Goal: Information Seeking & Learning: Learn about a topic

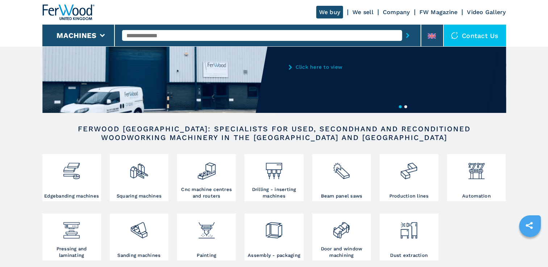
scroll to position [72, 0]
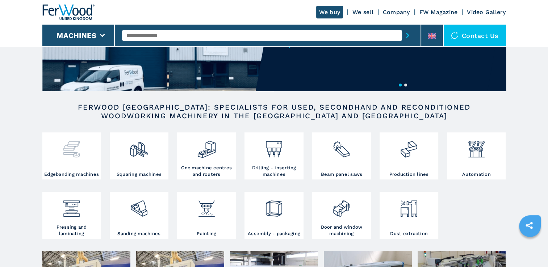
click at [76, 173] on h3 "Edgebanding machines" at bounding box center [71, 174] width 55 height 7
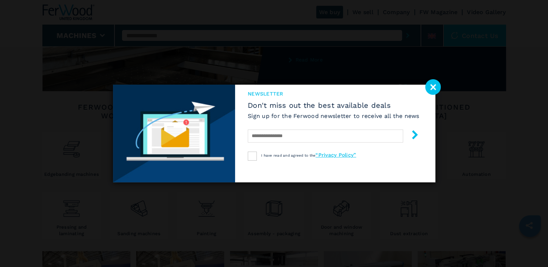
select select "**********"
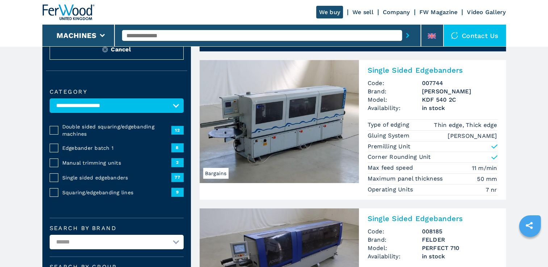
scroll to position [72, 0]
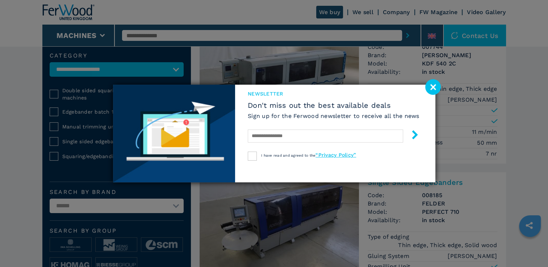
click at [434, 84] on image at bounding box center [433, 87] width 16 height 16
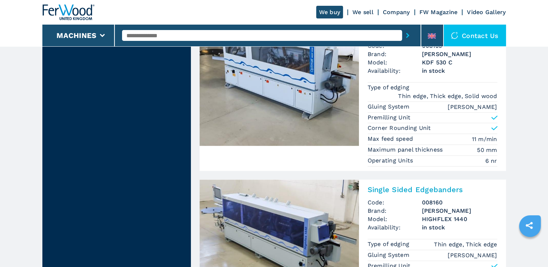
scroll to position [1050, 0]
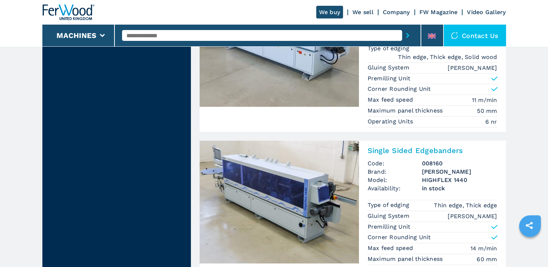
click at [405, 146] on h2 "Single Sided Edgebanders" at bounding box center [432, 150] width 130 height 9
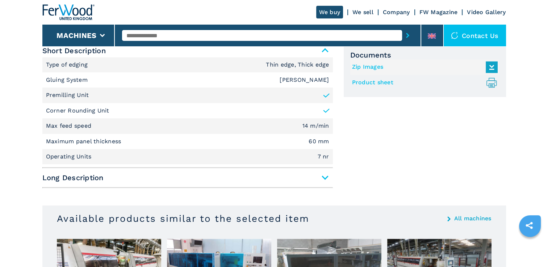
scroll to position [326, 0]
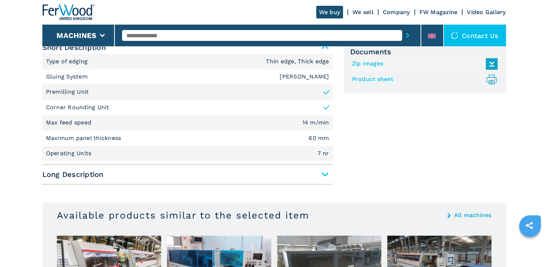
click at [324, 173] on span "Long Description" at bounding box center [187, 174] width 290 height 13
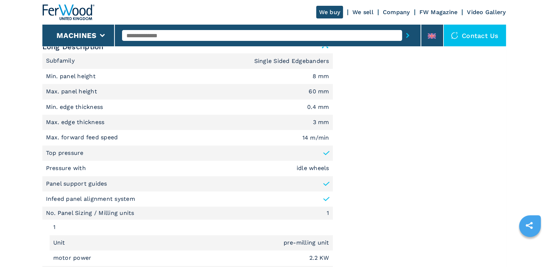
scroll to position [471, 0]
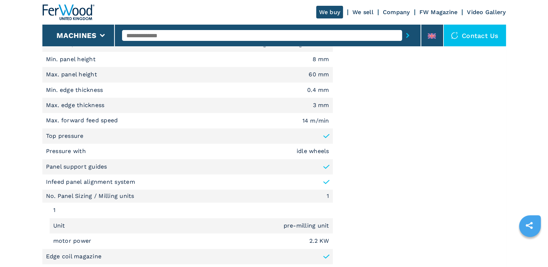
select select "**********"
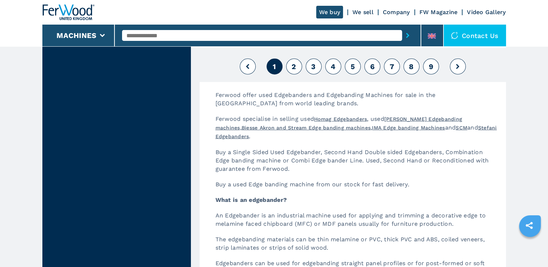
scroll to position [1919, 0]
